Goal: Entertainment & Leisure: Consume media (video, audio)

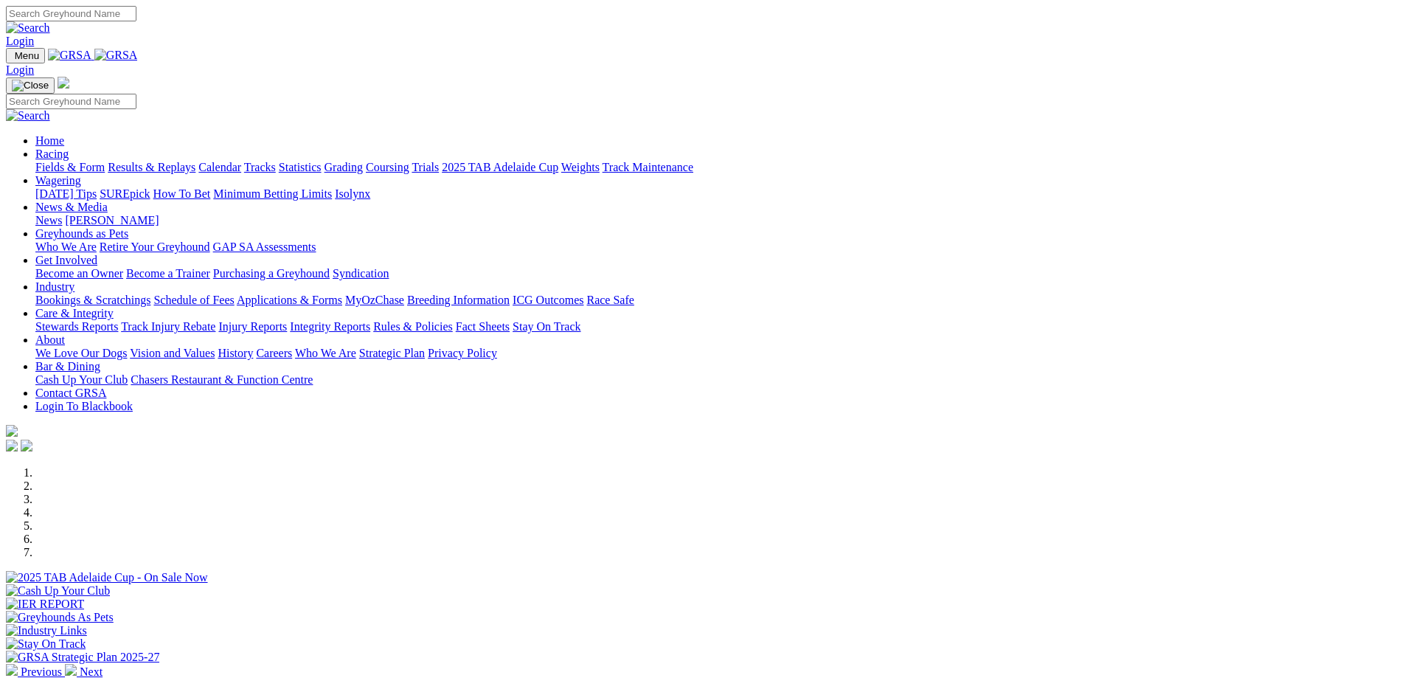
click at [195, 161] on link "Results & Replays" at bounding box center [152, 167] width 88 height 13
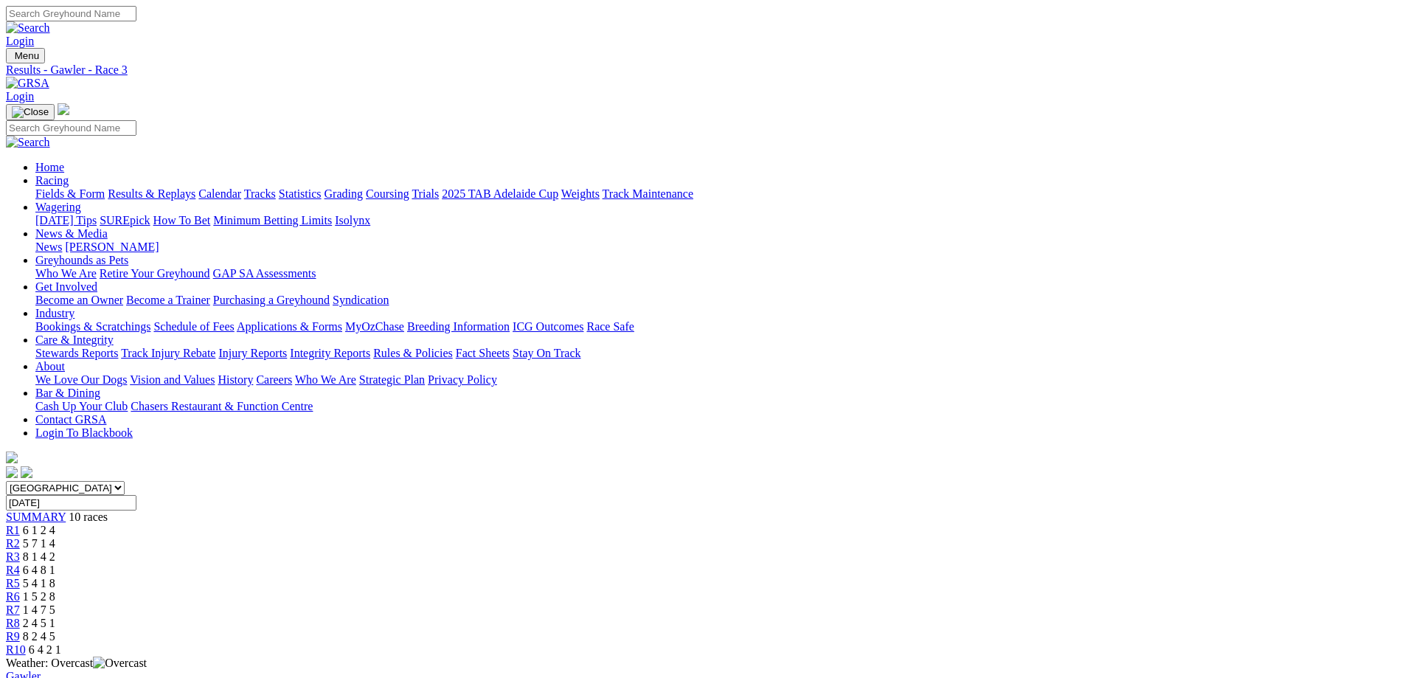
click at [20, 617] on span "R8" at bounding box center [13, 623] width 14 height 13
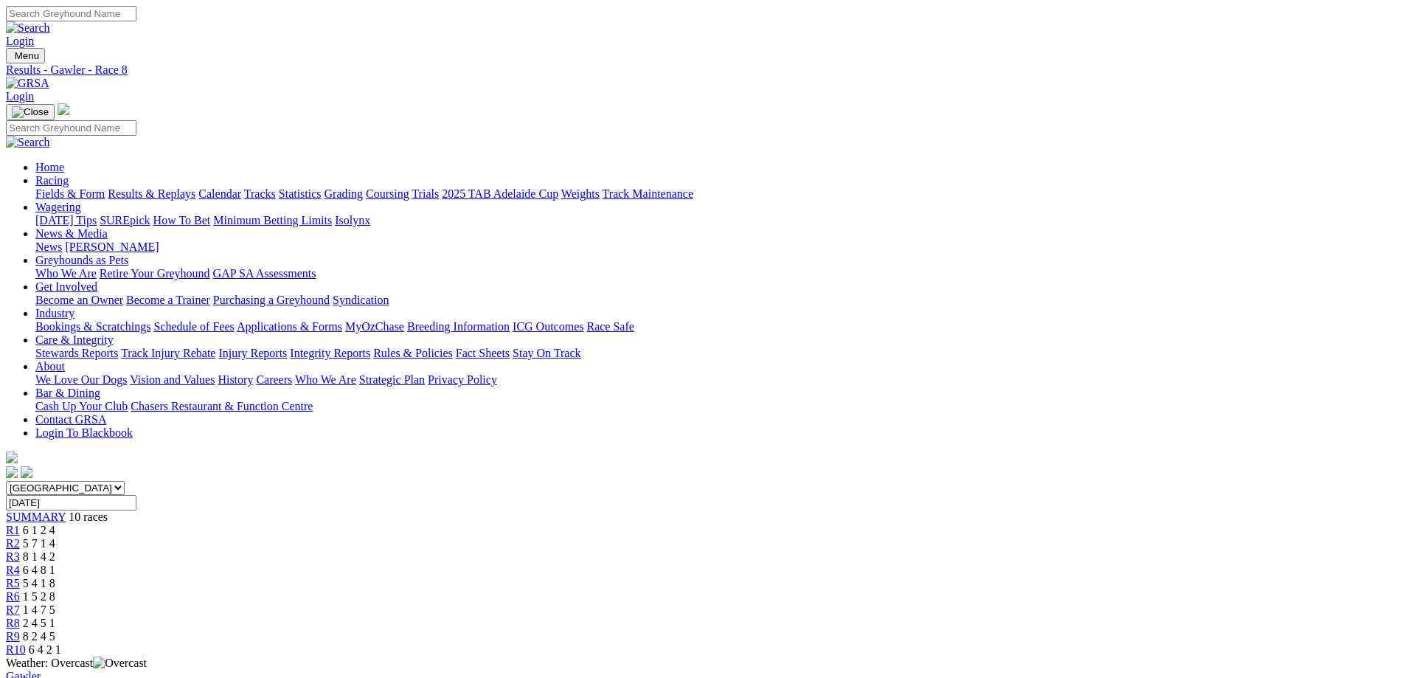
drag, startPoint x: 1081, startPoint y: 553, endPoint x: 1117, endPoint y: 548, distance: 36.4
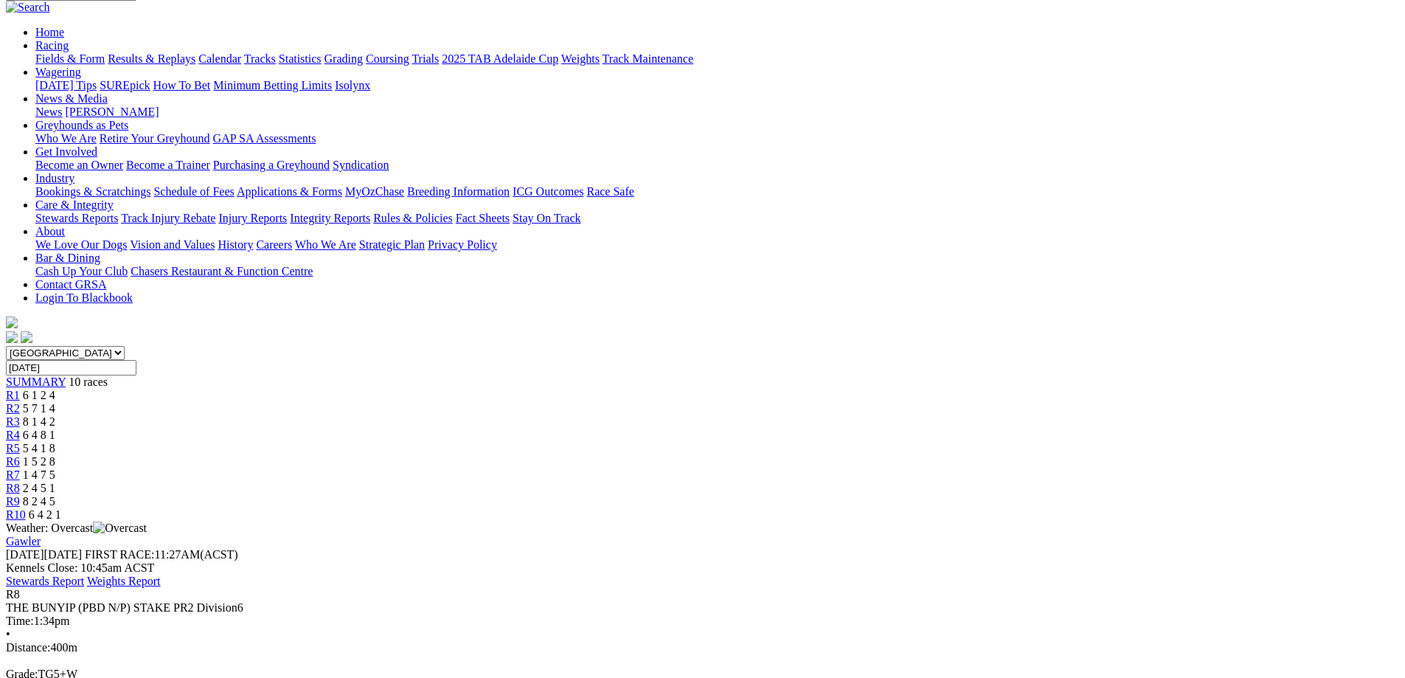
scroll to position [148, 0]
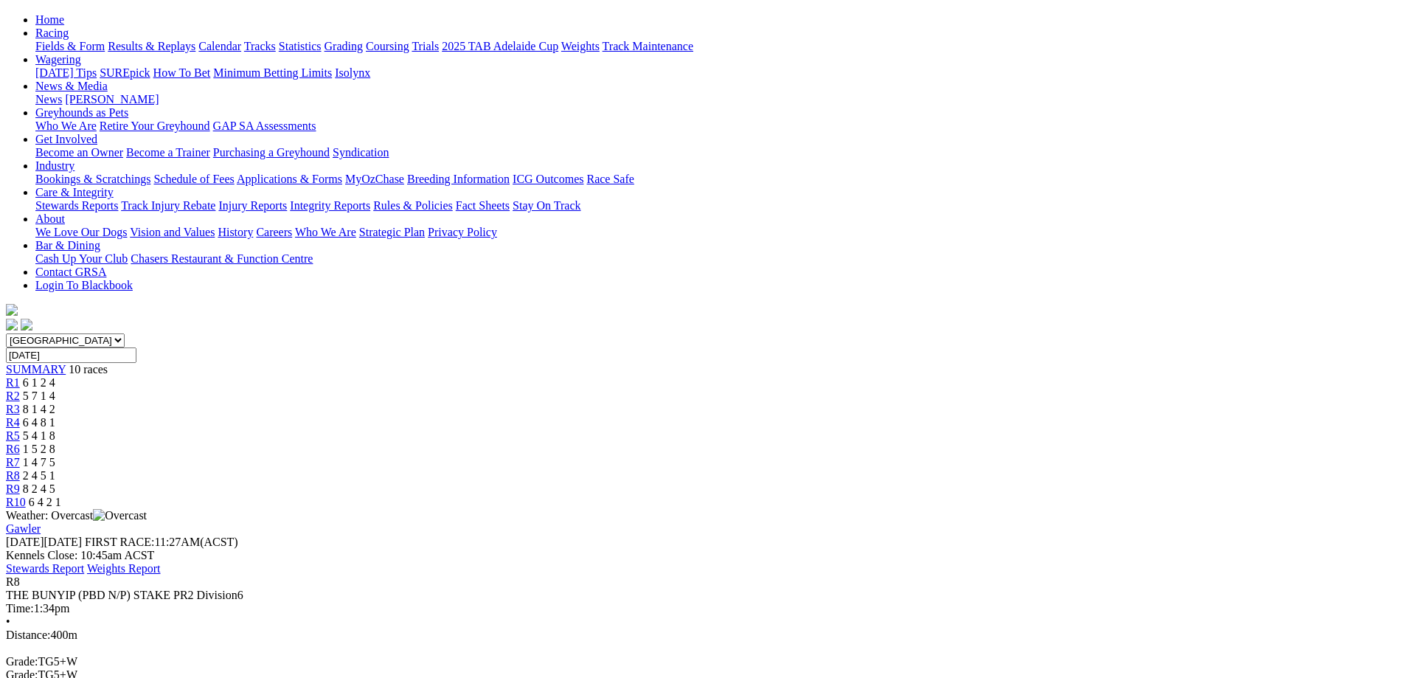
click at [20, 443] on span "R6" at bounding box center [13, 449] width 14 height 13
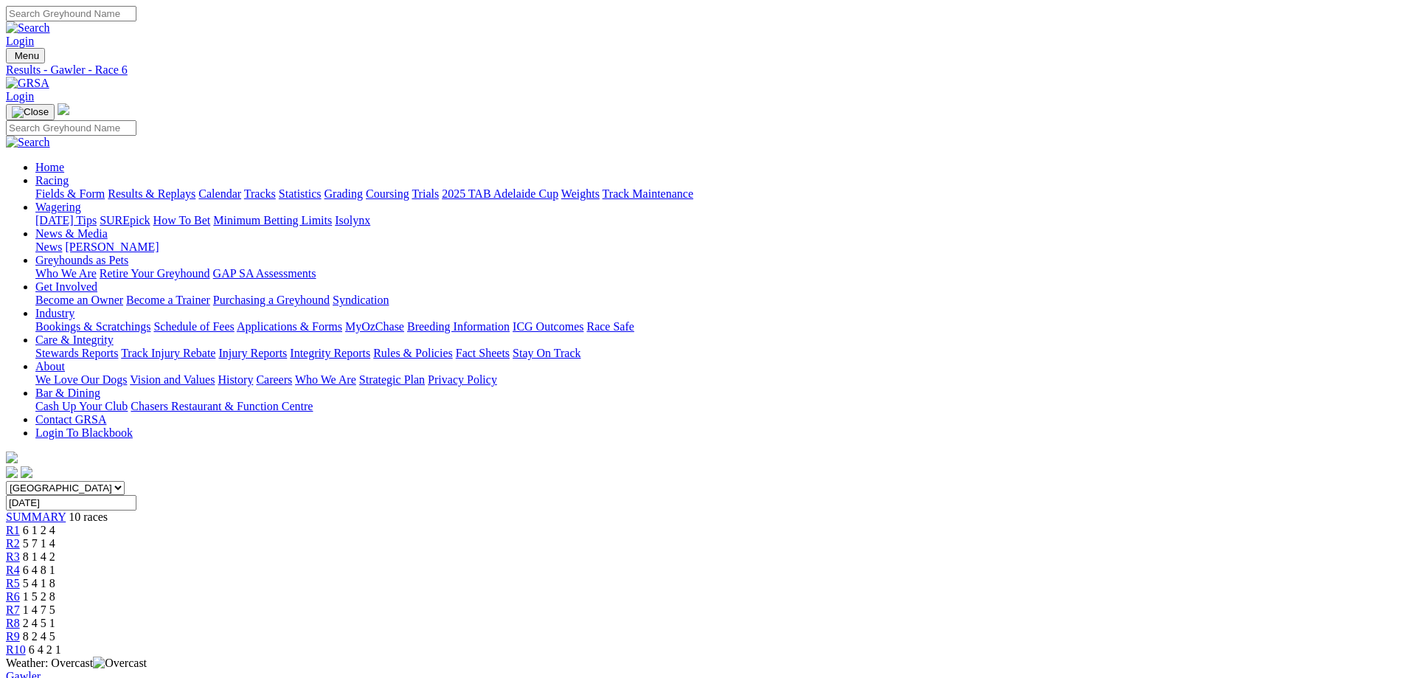
click at [20, 617] on span "R8" at bounding box center [13, 623] width 14 height 13
click at [20, 550] on link "R3" at bounding box center [13, 556] width 14 height 13
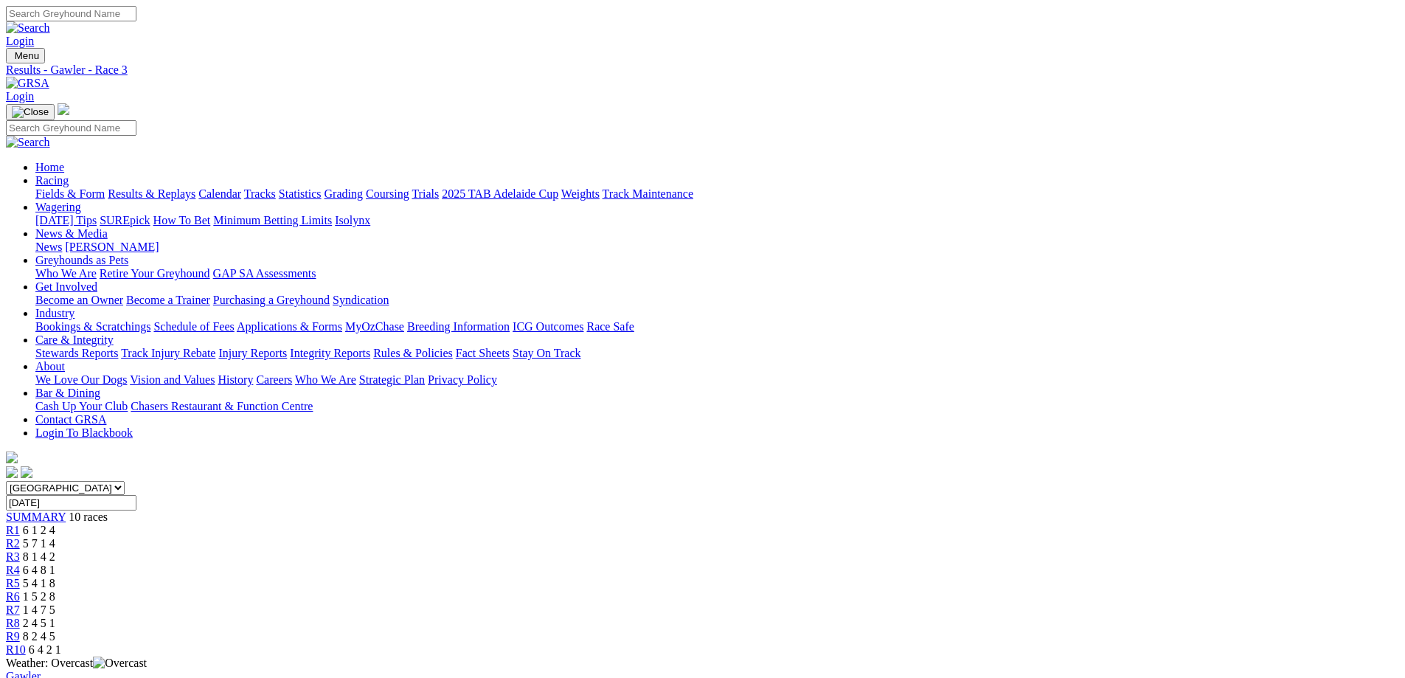
click at [383, 524] on div "R1 6 1 2 4" at bounding box center [702, 530] width 1393 height 13
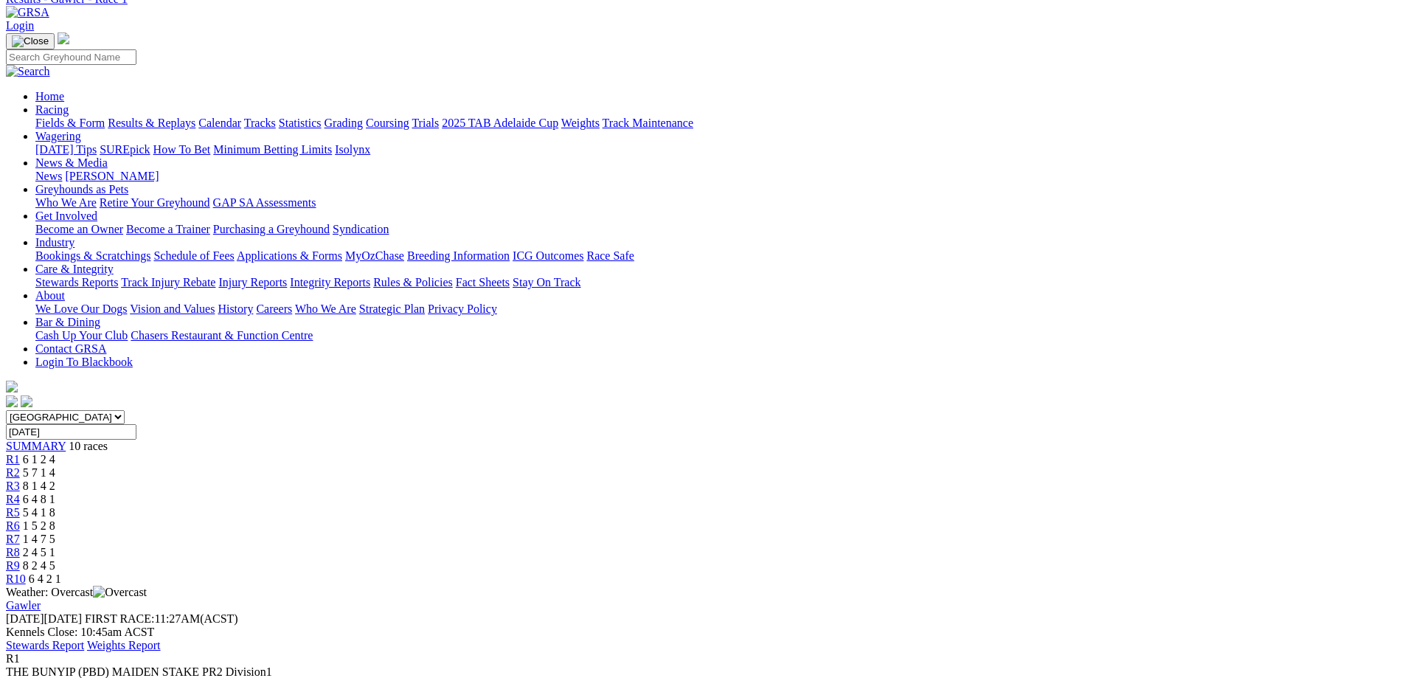
scroll to position [148, 0]
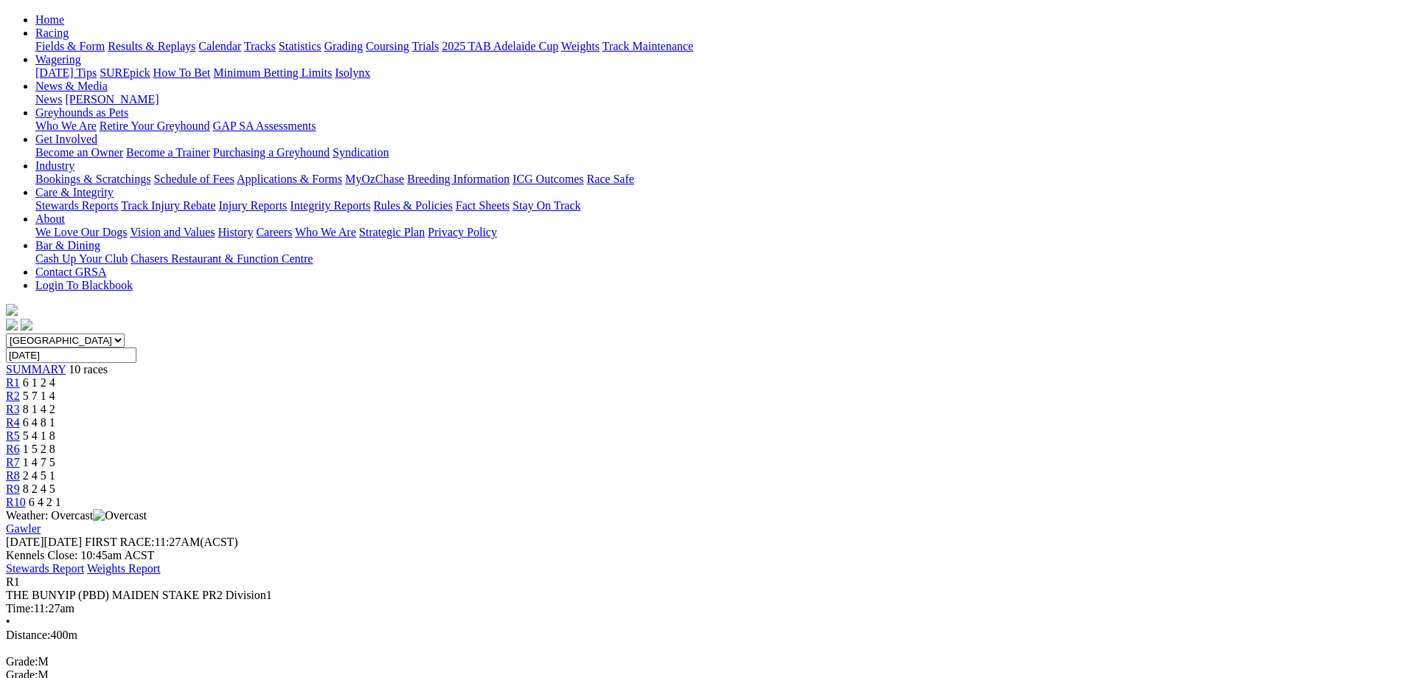
click at [20, 389] on span "R2" at bounding box center [13, 395] width 14 height 13
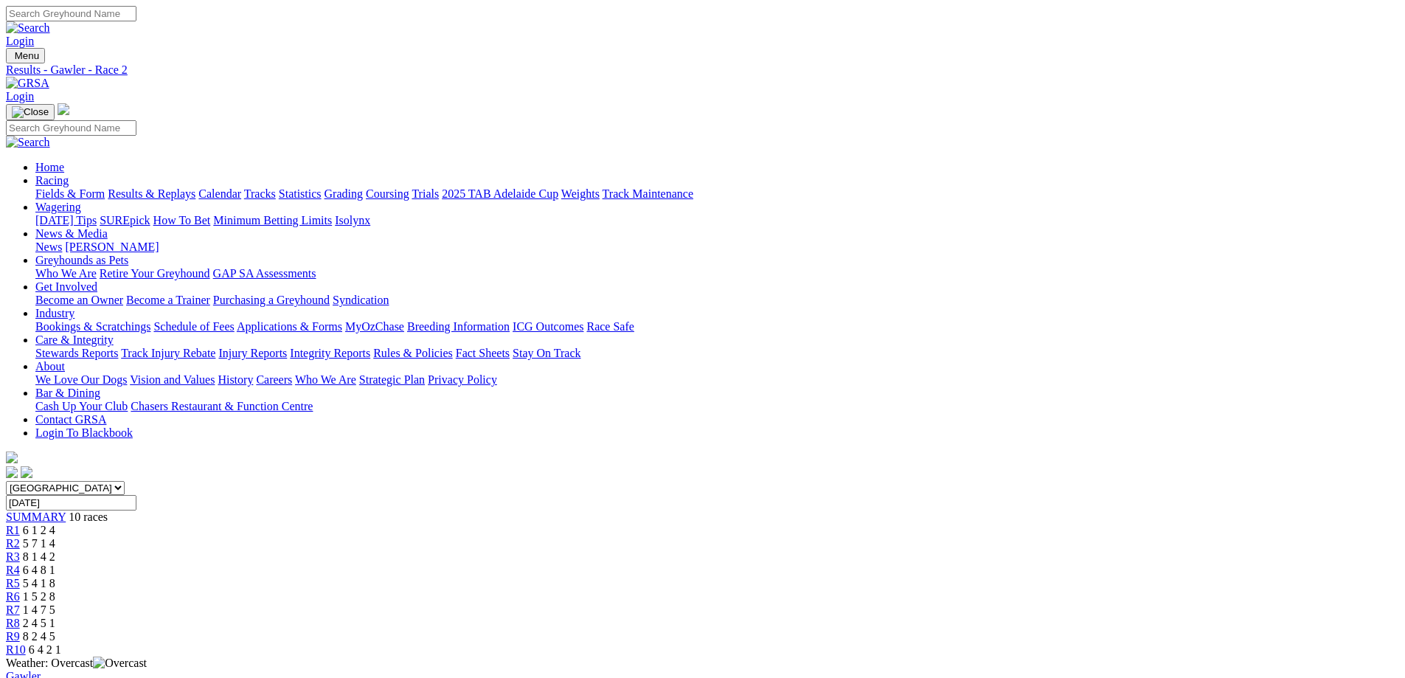
click at [20, 550] on link "R3" at bounding box center [13, 556] width 14 height 13
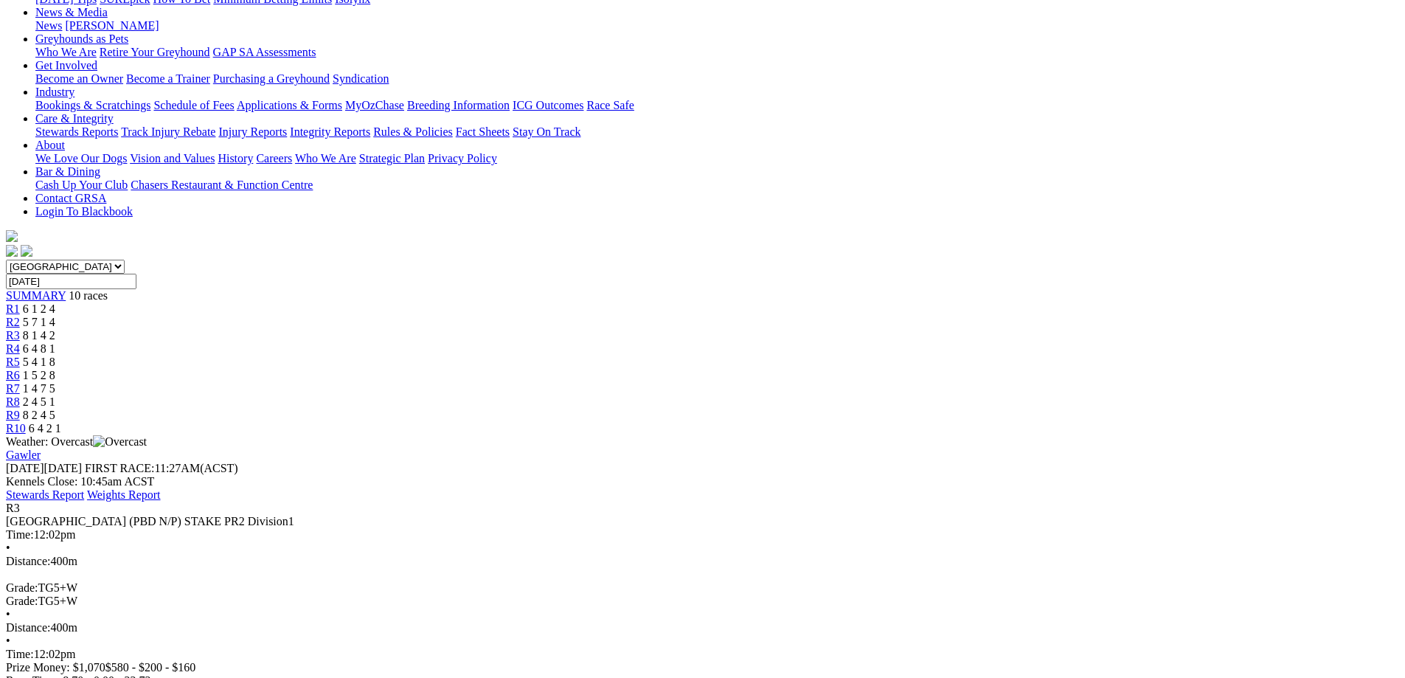
click at [962, 395] on div "R8 2 4 5 1" at bounding box center [702, 401] width 1393 height 13
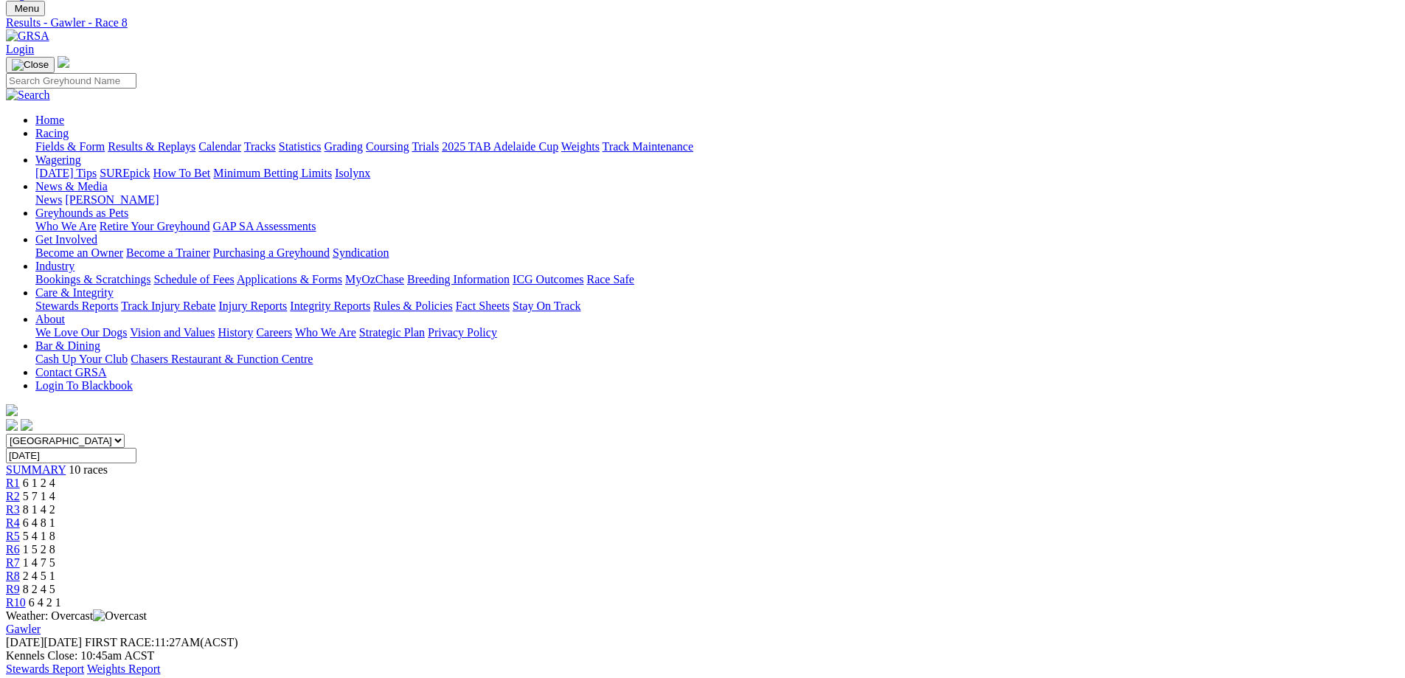
scroll to position [74, 0]
